Goal: Browse casually

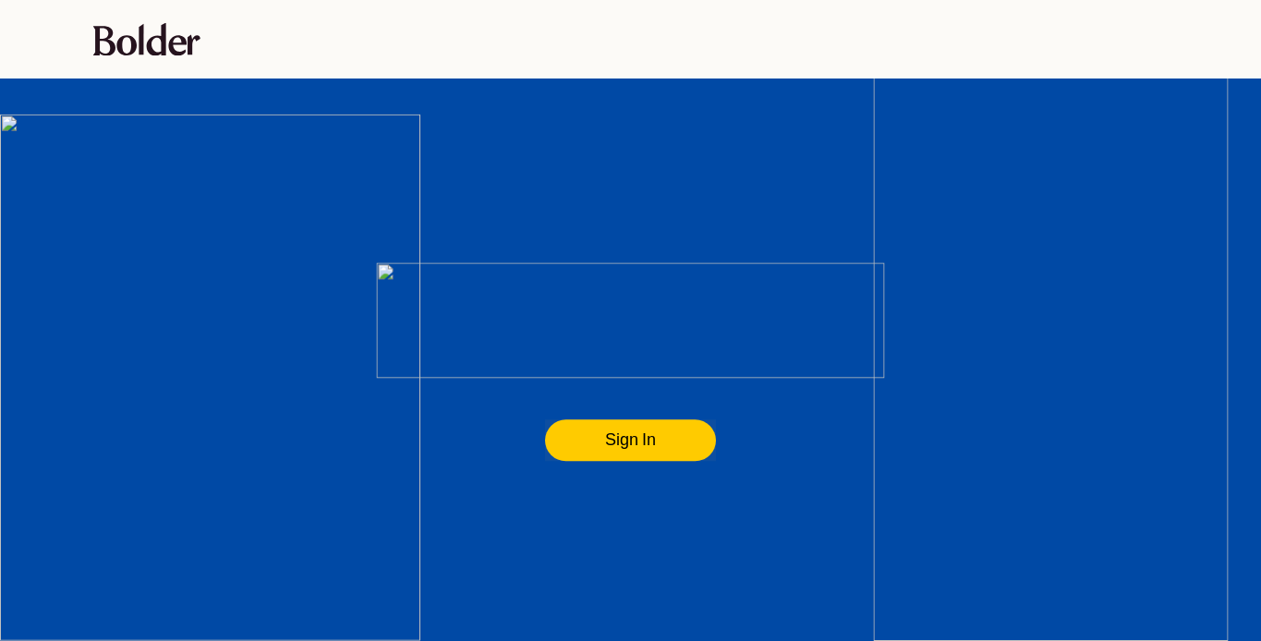
click at [612, 437] on flt-glass-pane at bounding box center [630, 320] width 1261 height 641
click at [606, 431] on flt-glass-pane at bounding box center [630, 320] width 1261 height 641
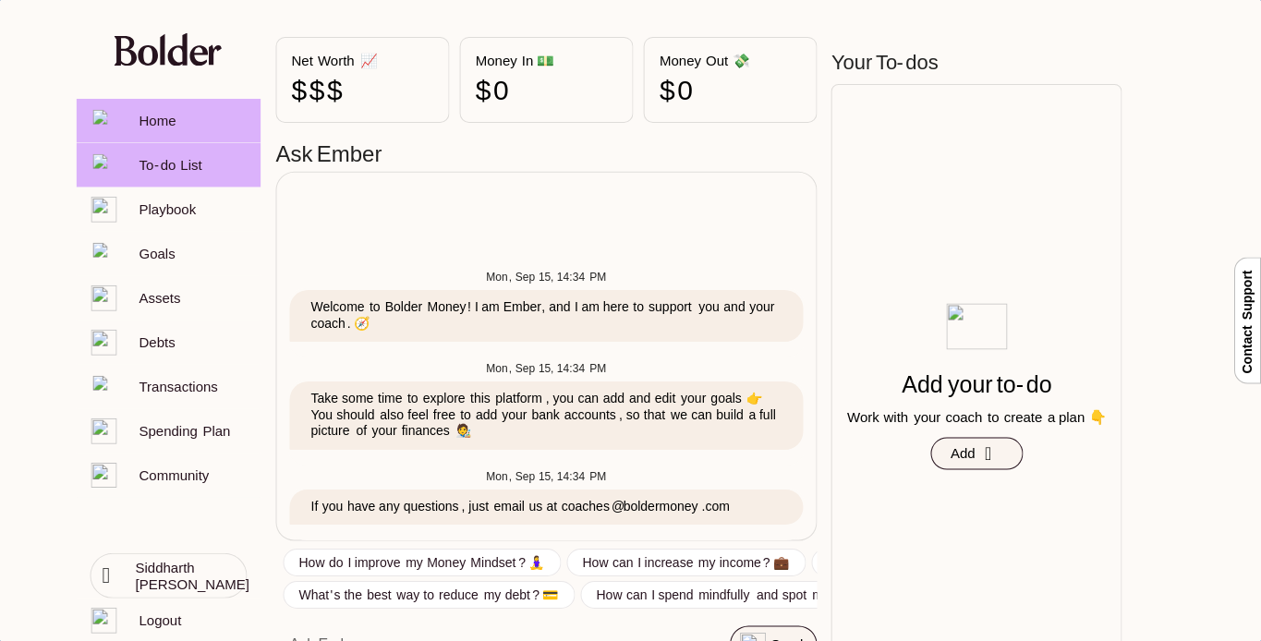
click at [207, 176] on flt-glass-pane at bounding box center [630, 320] width 1261 height 641
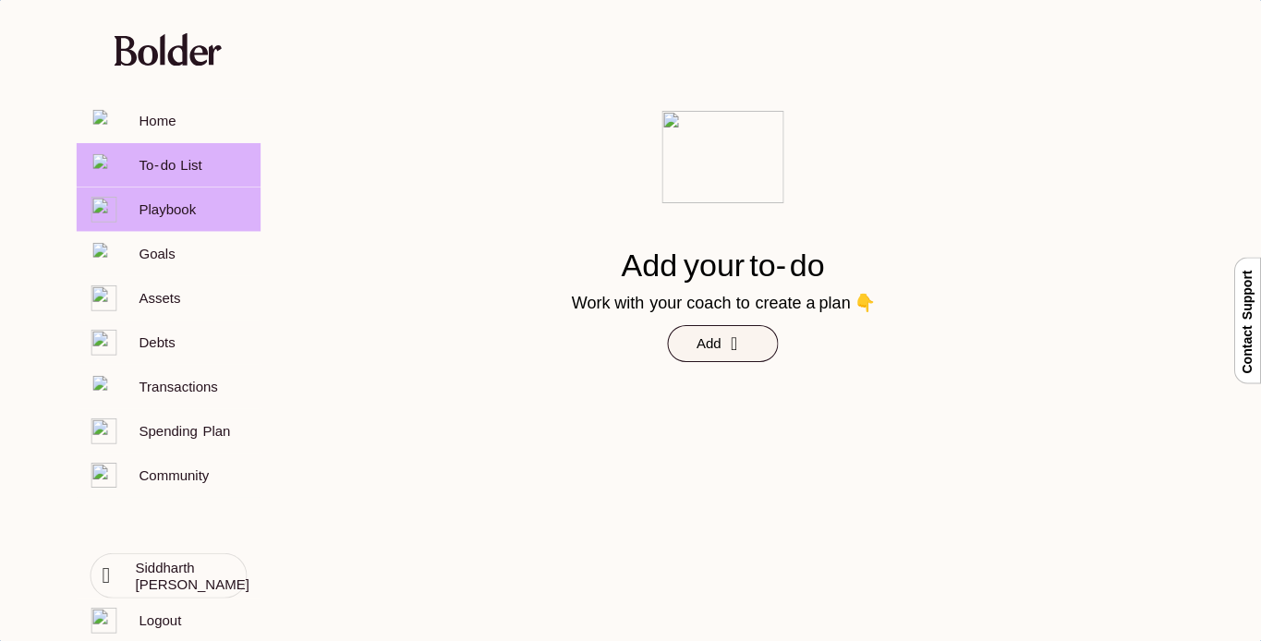
click at [201, 205] on flt-glass-pane at bounding box center [630, 320] width 1261 height 641
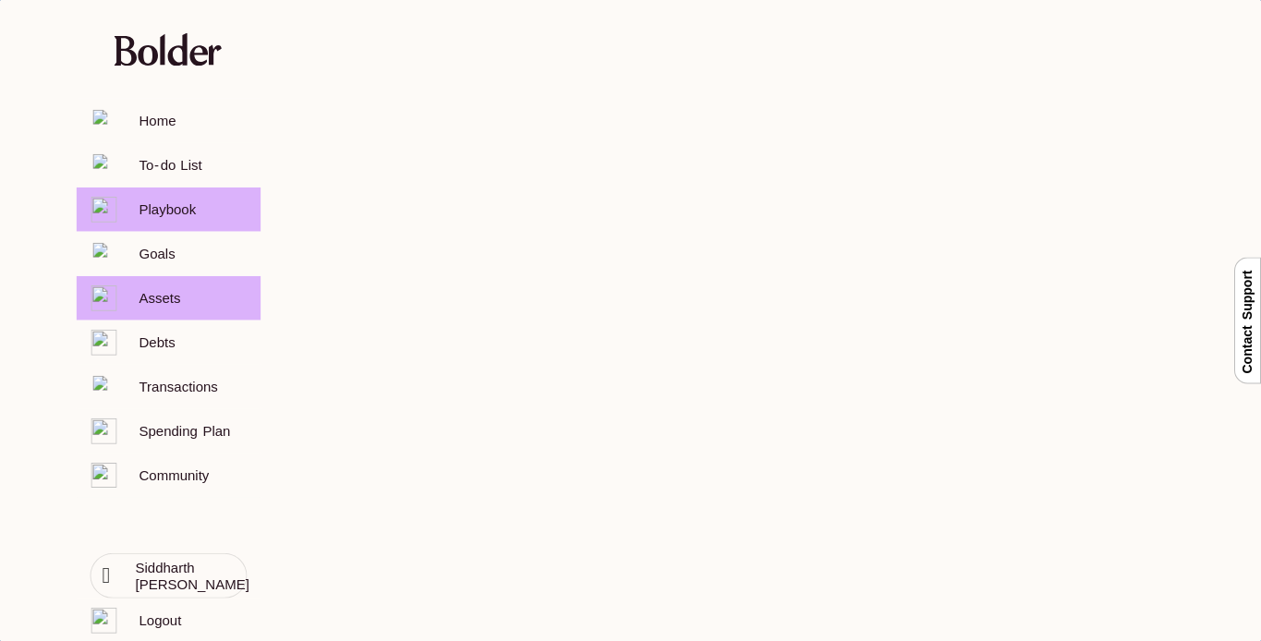
click at [203, 284] on flt-glass-pane at bounding box center [630, 320] width 1261 height 641
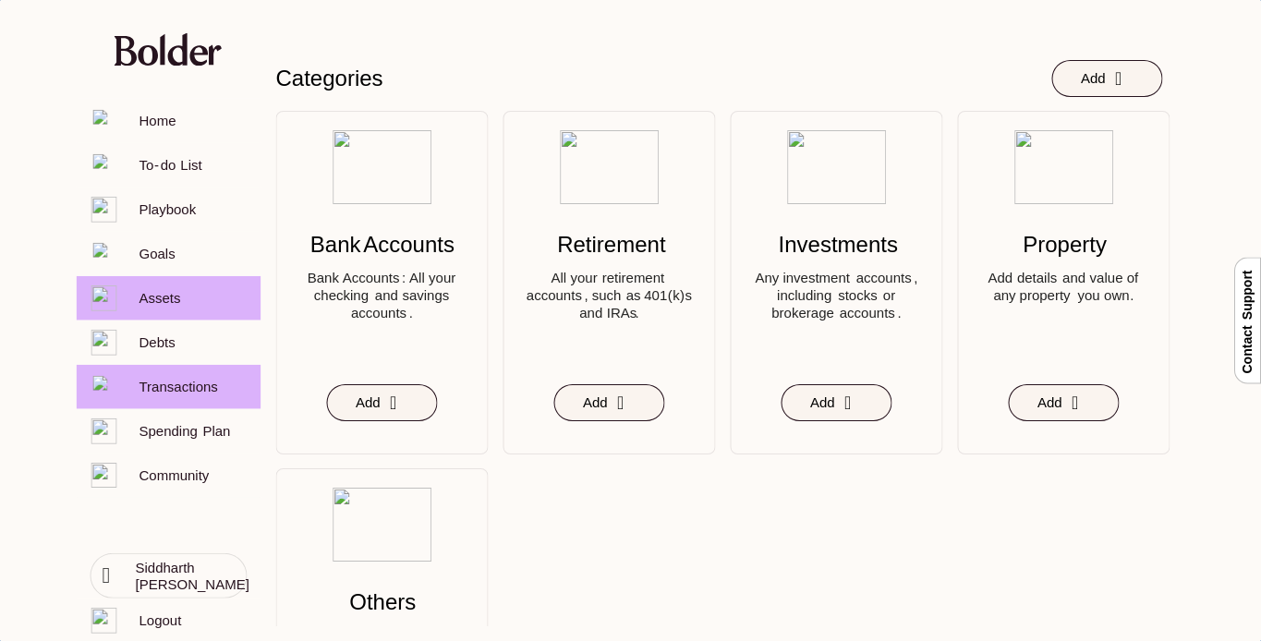
click at [197, 387] on flt-glass-pane at bounding box center [630, 320] width 1261 height 641
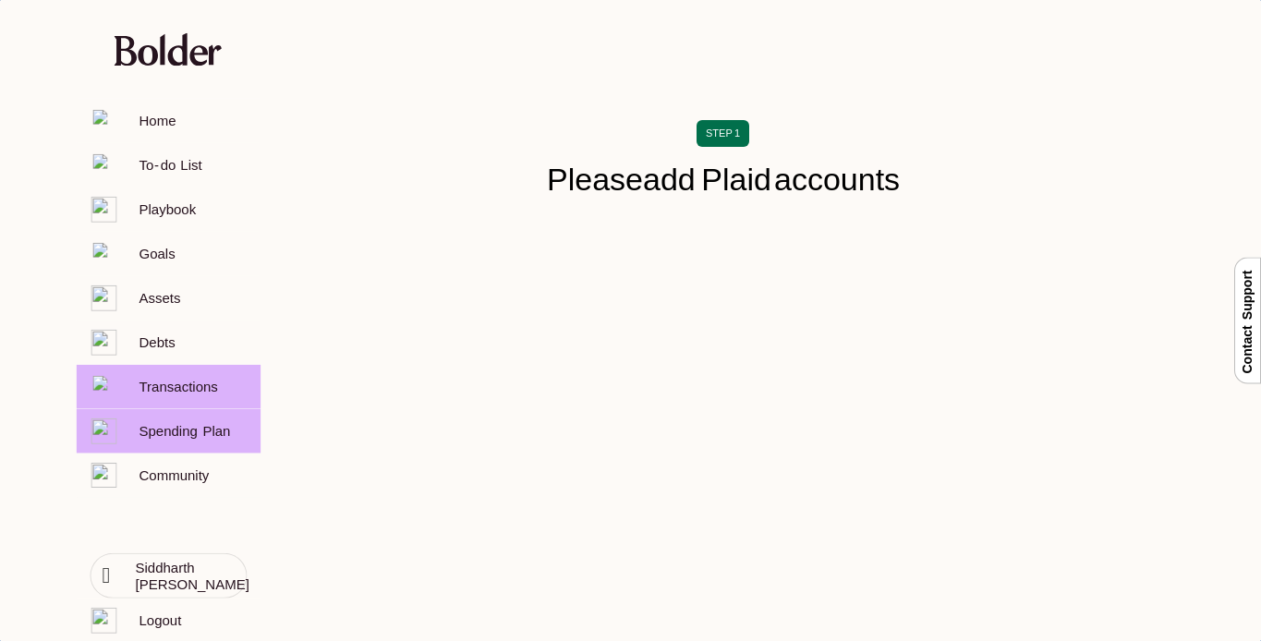
click at [198, 420] on flt-glass-pane at bounding box center [630, 320] width 1261 height 641
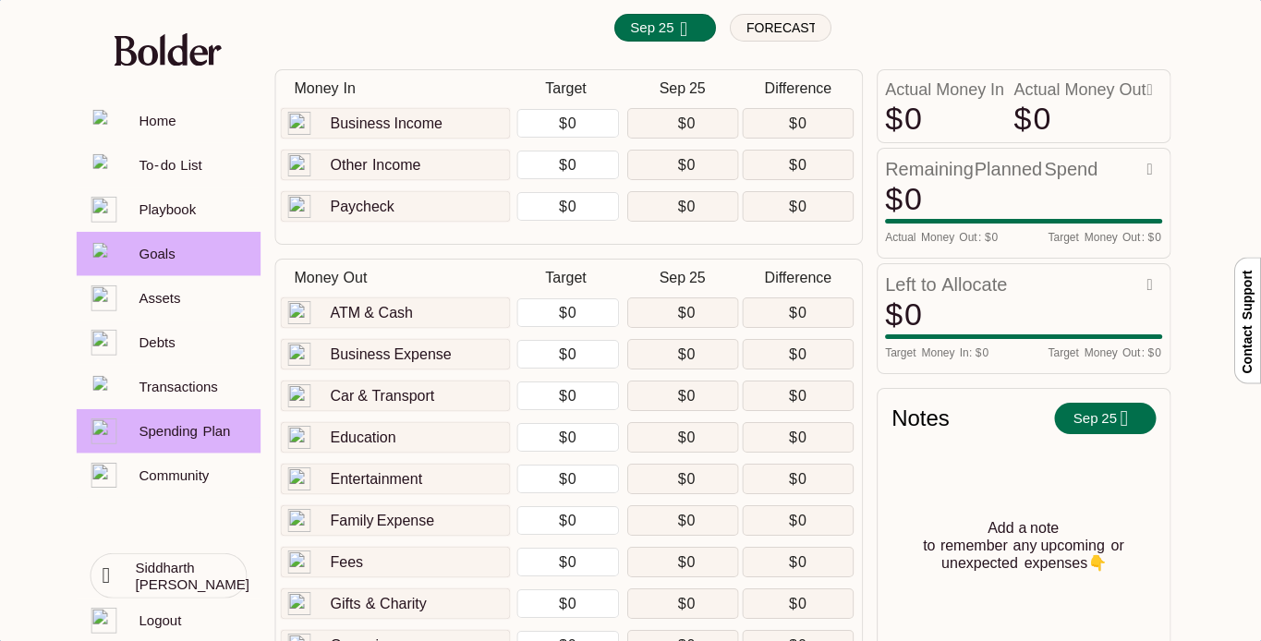
click at [203, 258] on flt-glass-pane at bounding box center [630, 320] width 1261 height 641
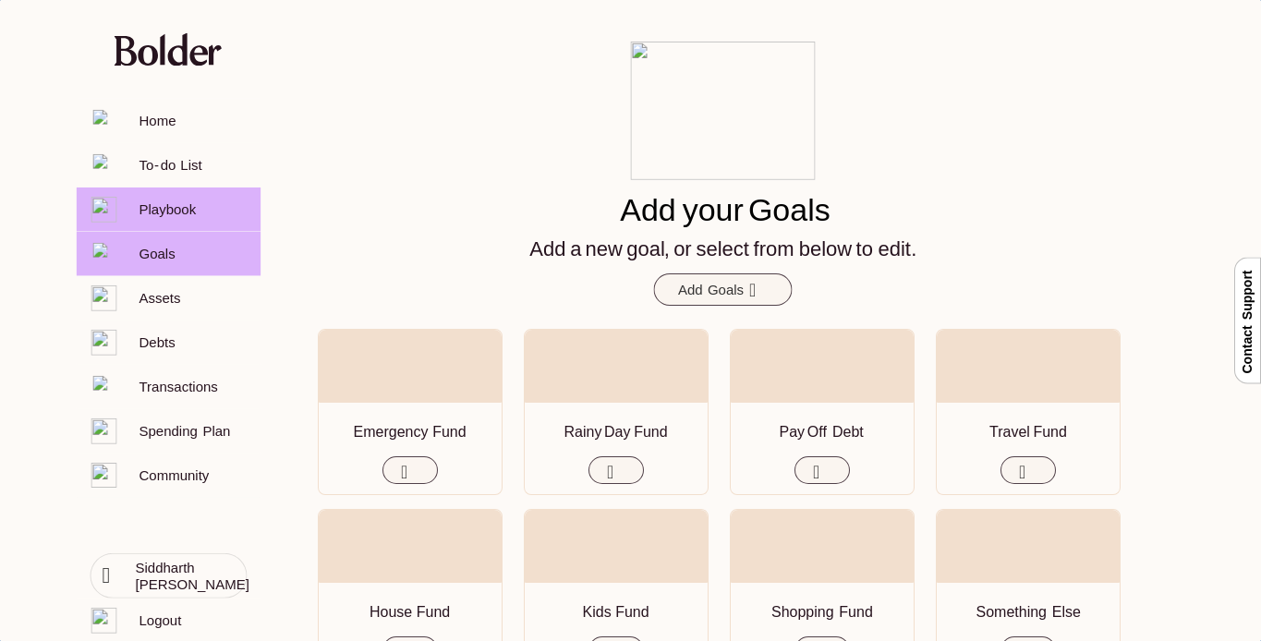
click at [208, 211] on flt-glass-pane at bounding box center [630, 320] width 1261 height 641
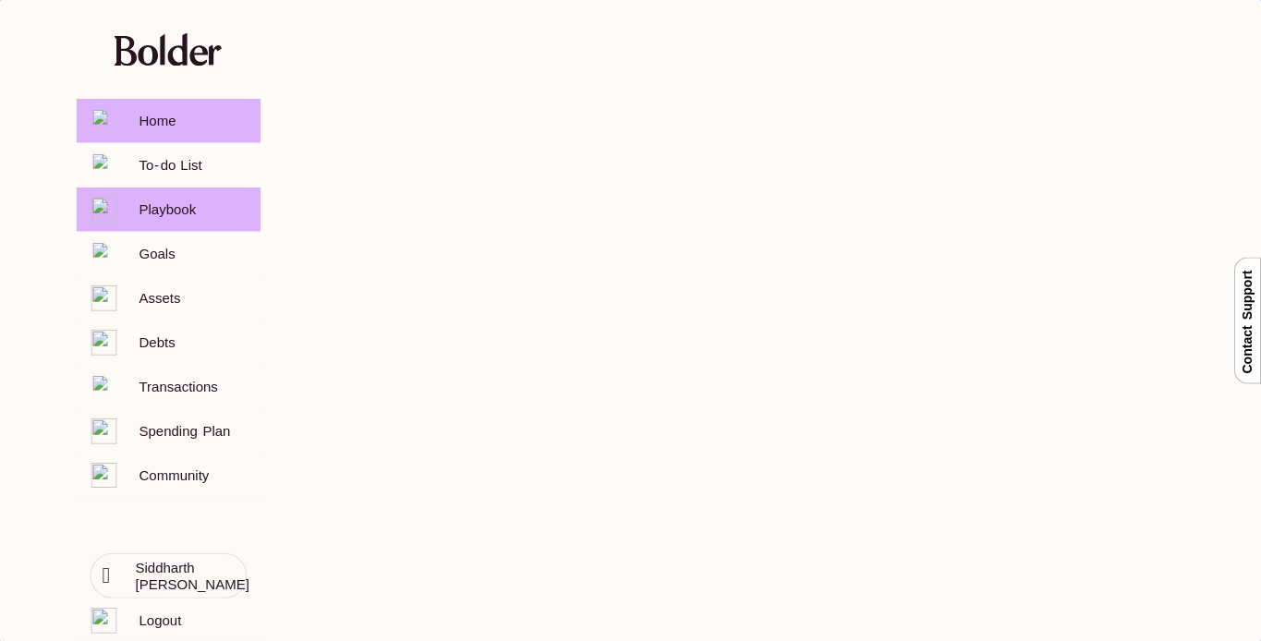
click at [208, 132] on flt-glass-pane at bounding box center [630, 320] width 1261 height 641
